Goal: Task Accomplishment & Management: Manage account settings

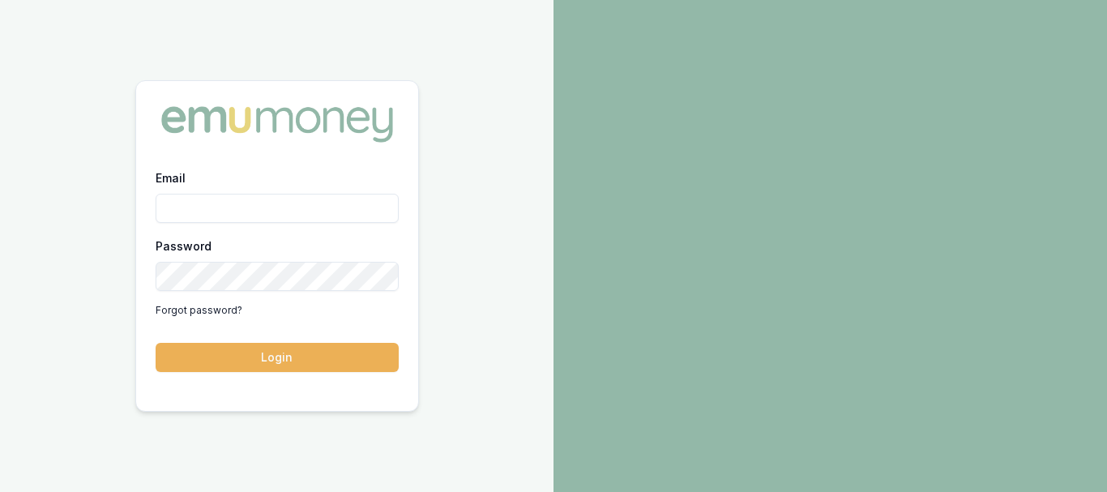
click at [241, 202] on input "Email" at bounding box center [277, 208] width 243 height 29
type input "[EMAIL_ADDRESS][DOMAIN_NAME]"
click at [237, 293] on div "Password Forgot password?" at bounding box center [277, 280] width 243 height 88
click at [178, 310] on link "Forgot password?" at bounding box center [199, 310] width 87 height 26
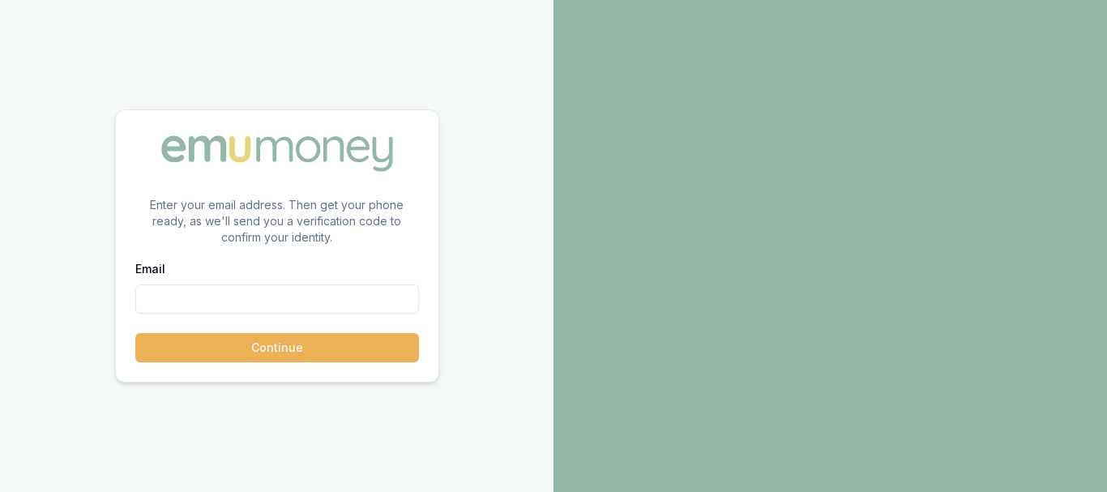
click at [178, 310] on input "Email" at bounding box center [277, 298] width 284 height 29
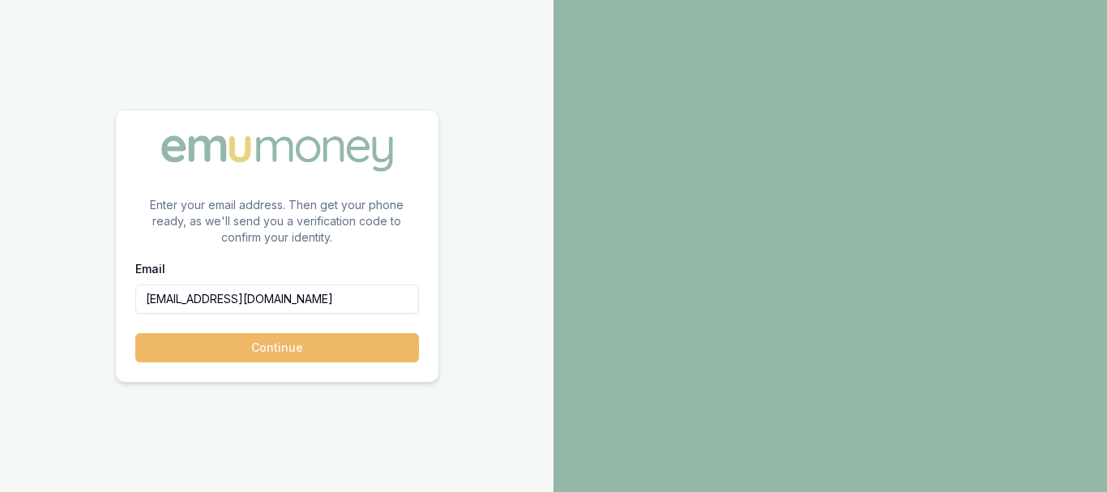
type input "[EMAIL_ADDRESS][DOMAIN_NAME]"
click at [221, 352] on button "Continue" at bounding box center [277, 347] width 284 height 29
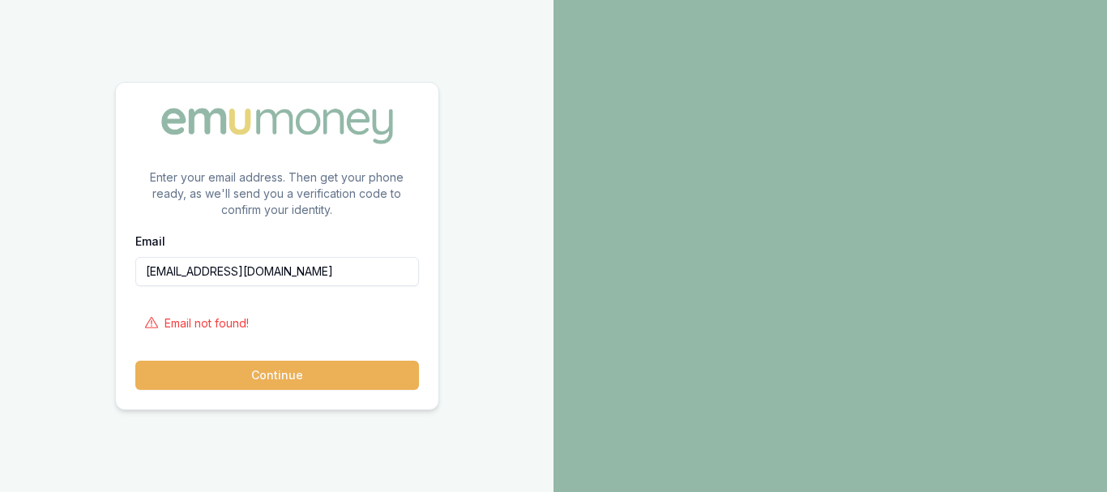
click at [207, 322] on p "Email not found!" at bounding box center [206, 323] width 84 height 16
click at [237, 378] on button "Continue" at bounding box center [277, 375] width 284 height 29
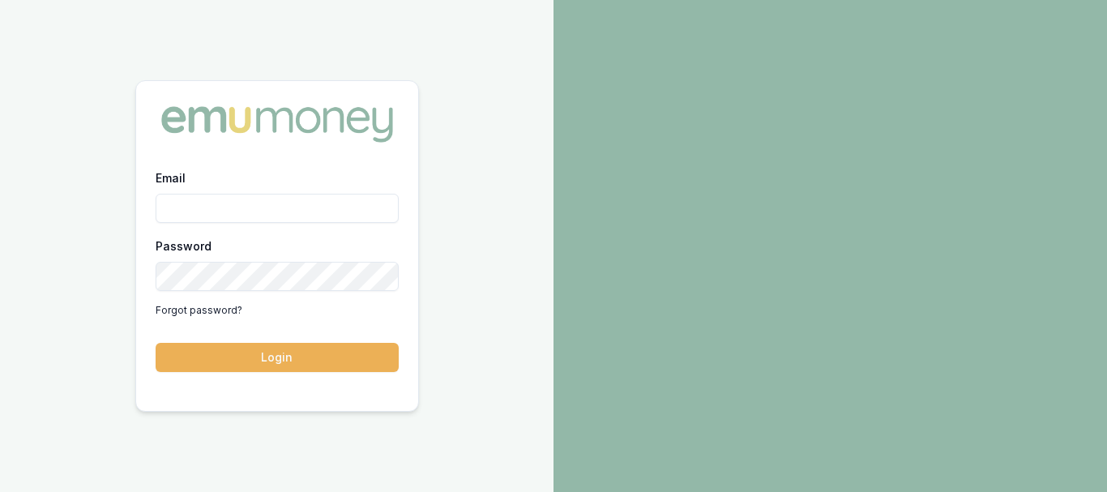
click at [233, 209] on input "Email" at bounding box center [277, 208] width 243 height 29
type input "[EMAIL_ADDRESS][DOMAIN_NAME]"
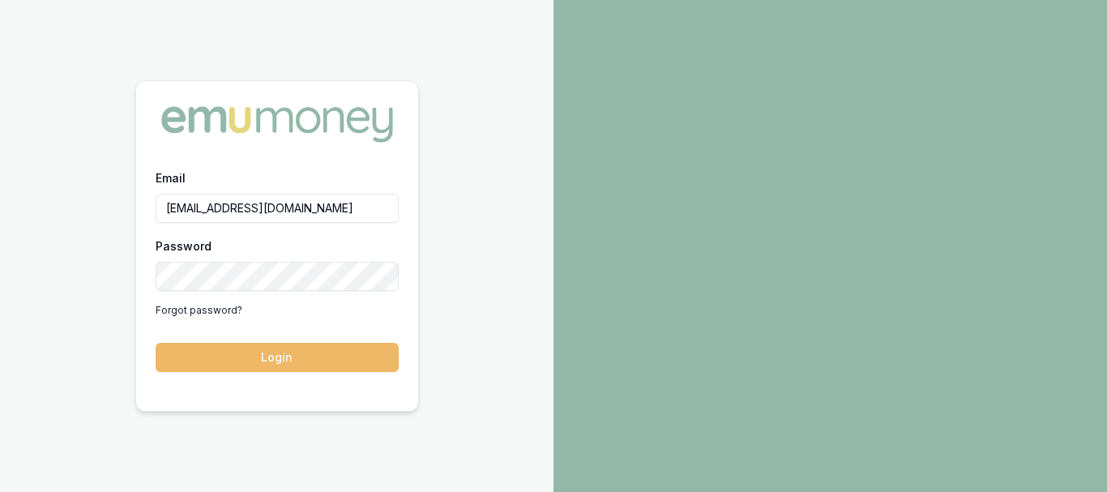
click at [234, 362] on button "Login" at bounding box center [277, 357] width 243 height 29
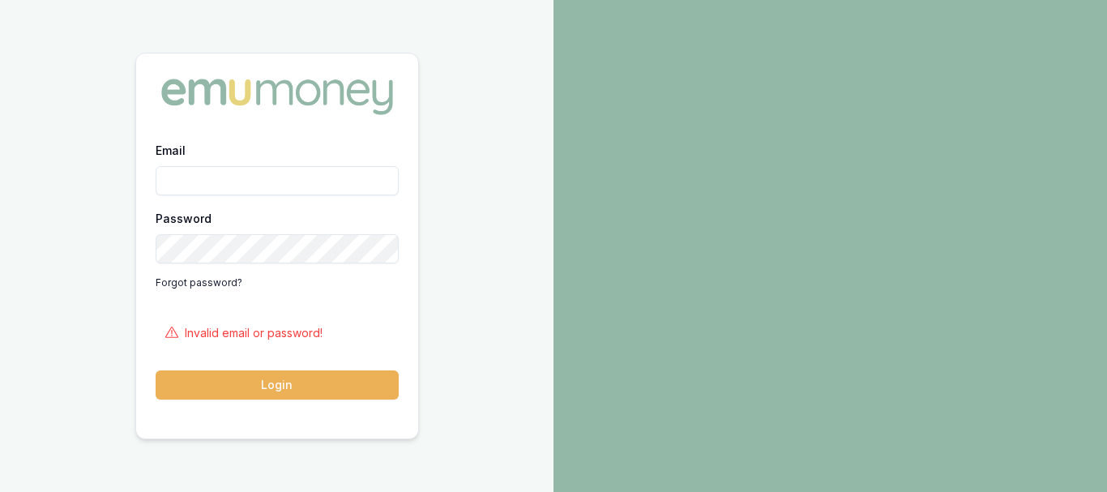
click at [297, 178] on input "Email" at bounding box center [277, 180] width 243 height 29
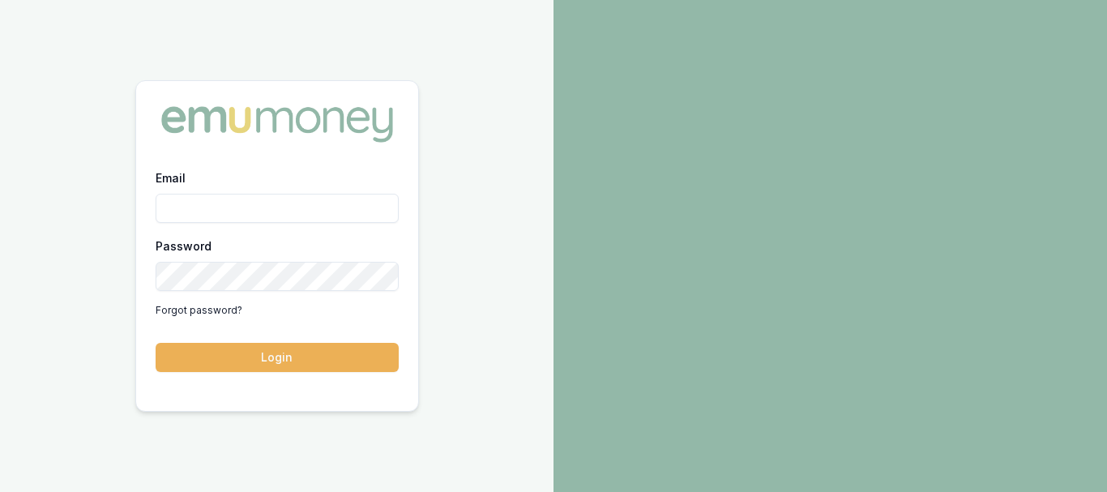
click at [227, 219] on input "Email" at bounding box center [277, 208] width 243 height 29
type input "a"
type input "[EMAIL_ADDRESS][DOMAIN_NAME]"
